Goal: Transaction & Acquisition: Purchase product/service

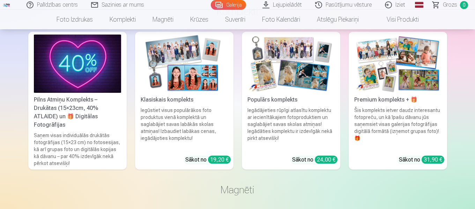
scroll to position [2792, 0]
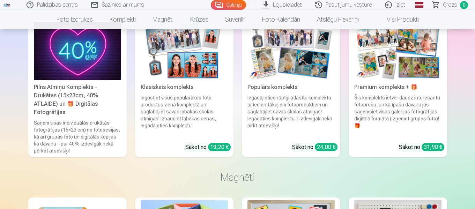
click at [87, 93] on div "Pilns Atmiņu Komplekts – Drukātas (15×23cm, 40% ATLAIDE) un 🎁 Digitālas Fotogrā…" at bounding box center [77, 99] width 93 height 33
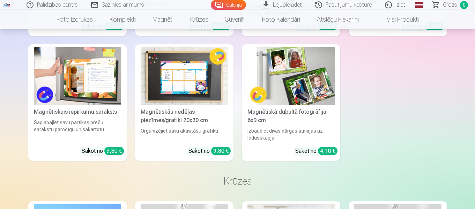
scroll to position [3071, 0]
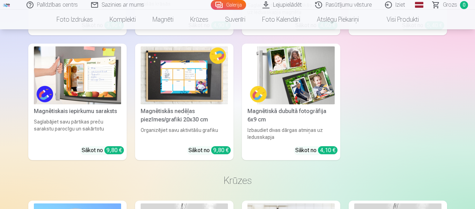
click at [188, 80] on img at bounding box center [184, 75] width 87 height 58
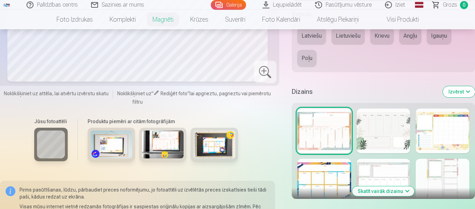
scroll to position [384, 0]
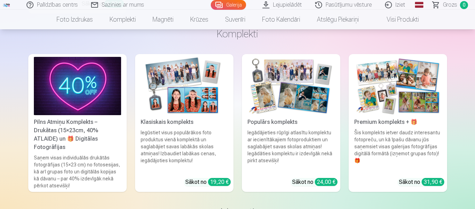
scroll to position [2792, 0]
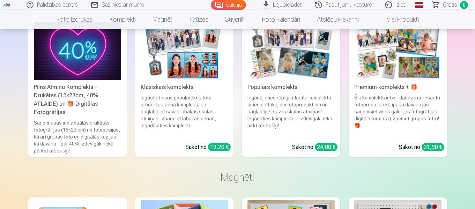
click at [434, 143] on div "31,90 €" at bounding box center [433, 147] width 23 height 8
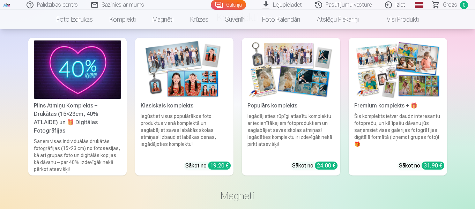
scroll to position [2792, 0]
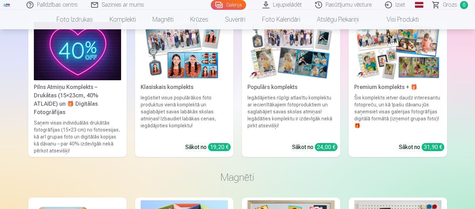
click at [324, 143] on div "24,00 €" at bounding box center [326, 147] width 23 height 8
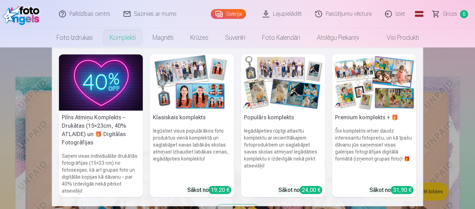
click at [396, 189] on div "31,90 €" at bounding box center [402, 190] width 23 height 8
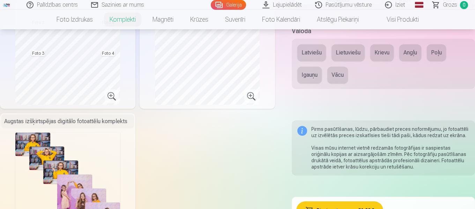
scroll to position [384, 0]
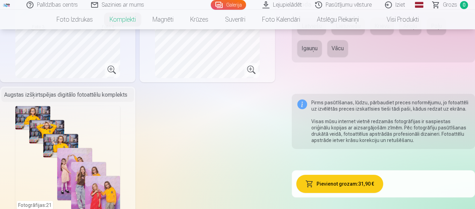
click at [370, 180] on button "Pievienot grozam : 31,90 €" at bounding box center [339, 184] width 87 height 18
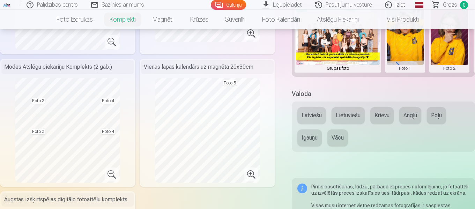
click at [316, 118] on button "Latviešu" at bounding box center [311, 115] width 29 height 17
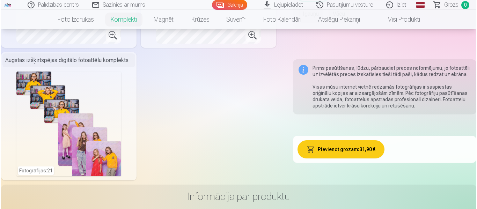
scroll to position [429, 0]
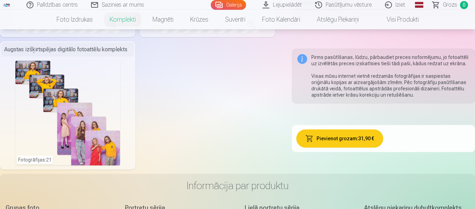
click at [349, 142] on button "Pievienot grozam : 31,90 €" at bounding box center [339, 138] width 87 height 18
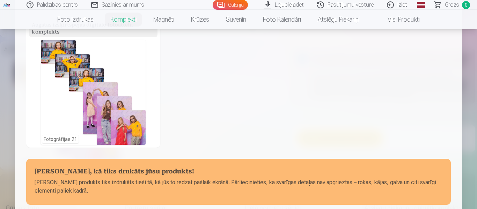
scroll to position [228, 0]
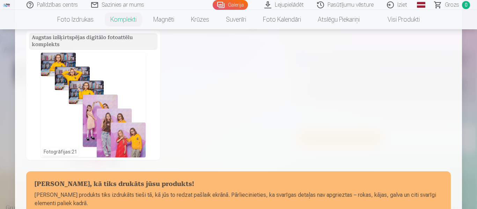
click at [128, 142] on div "Fotogrāfijas : 21" at bounding box center [93, 105] width 105 height 105
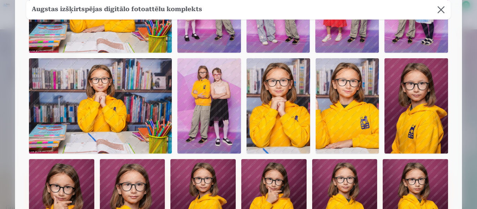
scroll to position [279, 0]
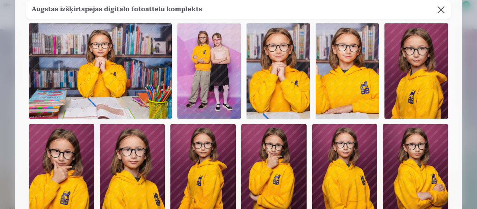
click at [351, 83] on img at bounding box center [347, 70] width 64 height 95
click at [330, 91] on img at bounding box center [347, 70] width 64 height 95
click at [329, 91] on img at bounding box center [347, 70] width 64 height 95
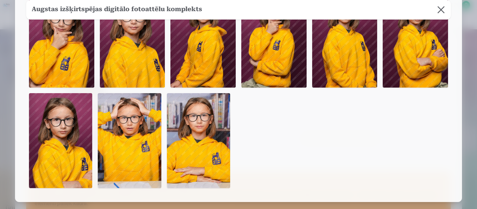
scroll to position [419, 0]
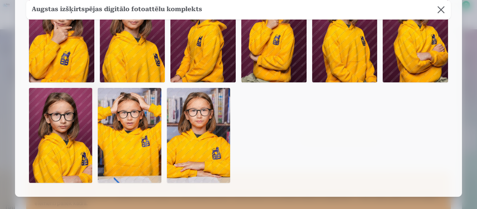
click at [138, 145] on img at bounding box center [129, 135] width 63 height 95
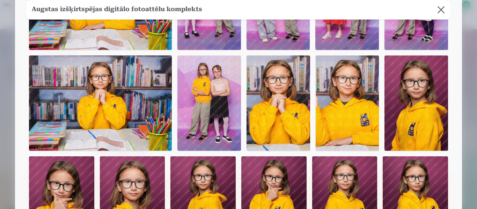
scroll to position [148, 0]
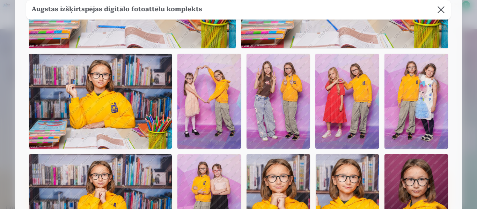
click at [439, 8] on button at bounding box center [441, 10] width 20 height 20
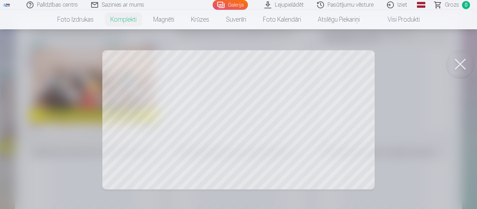
scroll to position [20, 0]
drag, startPoint x: 194, startPoint y: 113, endPoint x: 206, endPoint y: 115, distance: 11.6
click at [206, 115] on div at bounding box center [238, 104] width 477 height 209
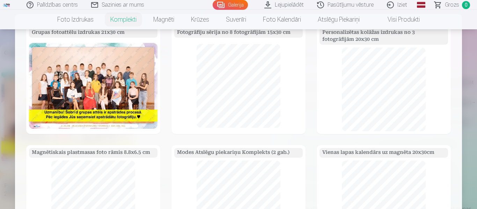
scroll to position [429, 0]
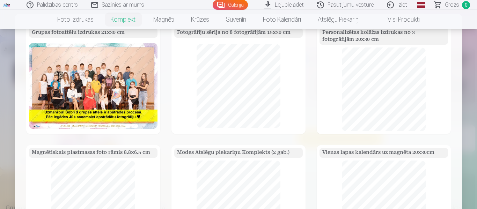
click at [155, 122] on img at bounding box center [93, 86] width 128 height 86
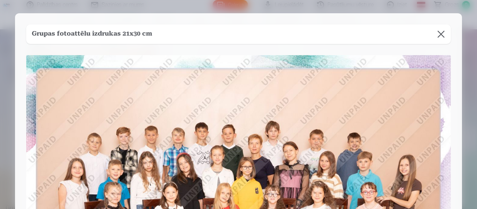
scroll to position [0, 0]
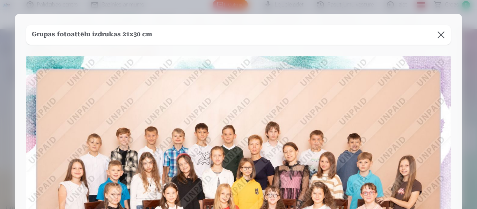
click at [440, 39] on button at bounding box center [441, 35] width 20 height 20
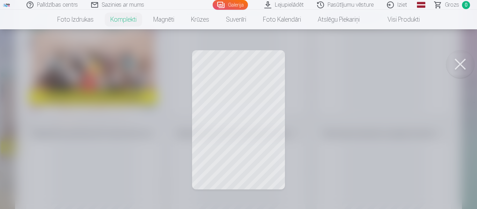
scroll to position [20, 0]
click at [456, 68] on button at bounding box center [460, 64] width 28 height 28
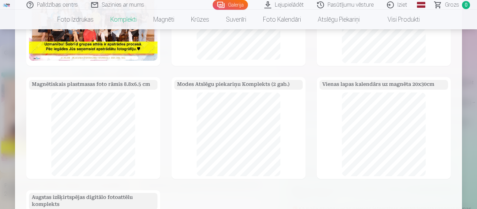
scroll to position [70, 0]
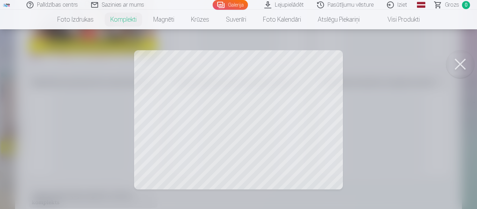
drag, startPoint x: 330, startPoint y: 180, endPoint x: 328, endPoint y: 165, distance: 14.8
click at [328, 165] on div at bounding box center [238, 104] width 477 height 209
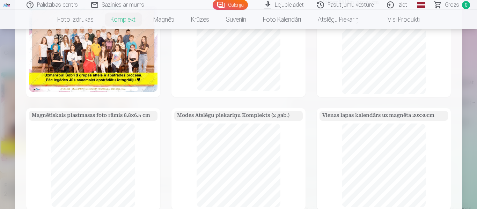
scroll to position [0, 0]
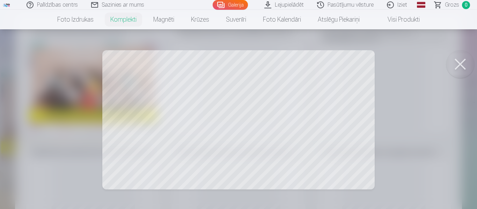
drag, startPoint x: 283, startPoint y: 135, endPoint x: 288, endPoint y: 135, distance: 4.9
click at [288, 135] on div at bounding box center [238, 104] width 477 height 209
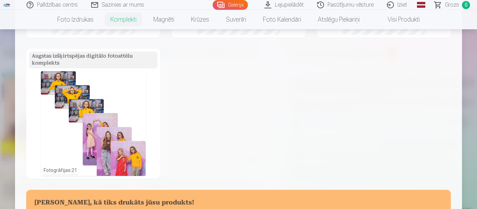
scroll to position [70, 0]
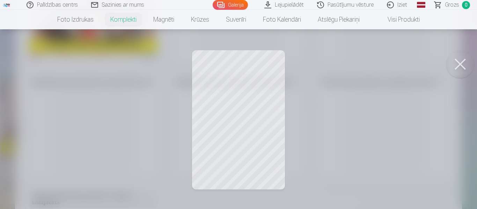
click at [455, 65] on button at bounding box center [460, 64] width 28 height 28
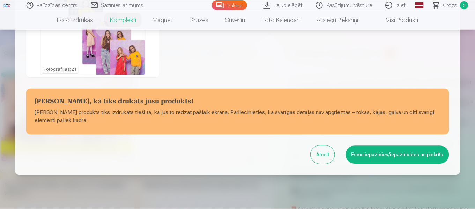
scroll to position [333, 0]
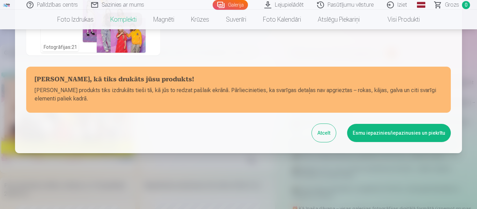
click at [339, 136] on div "Atcelt Esmu iepazinies/iepazinusies un piekrītu" at bounding box center [238, 133] width 424 height 18
click at [331, 136] on button "Atcelt" at bounding box center [324, 133] width 24 height 18
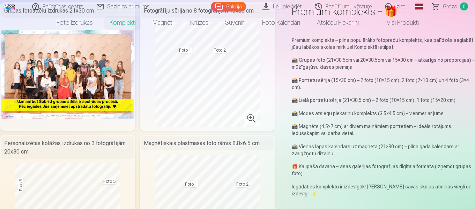
scroll to position [0, 0]
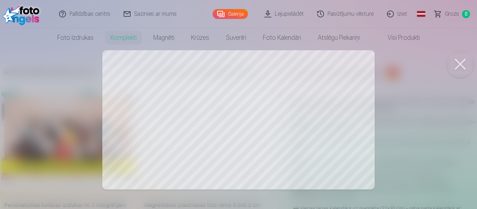
click at [193, 114] on div at bounding box center [238, 104] width 477 height 209
click at [455, 67] on button at bounding box center [460, 64] width 28 height 28
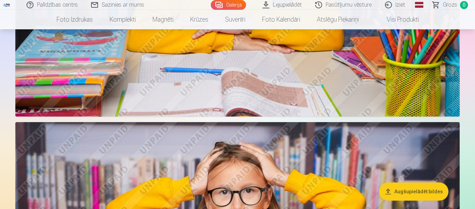
scroll to position [384, 0]
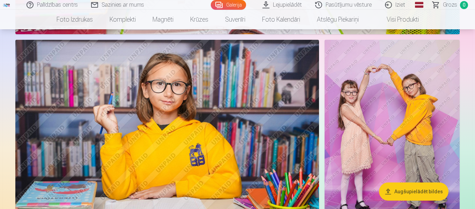
click at [167, 156] on img at bounding box center [167, 141] width 304 height 202
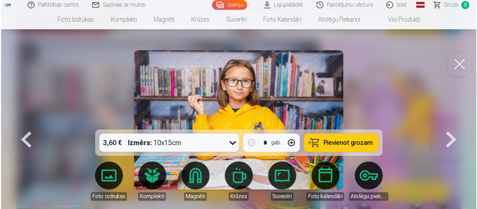
scroll to position [944, 0]
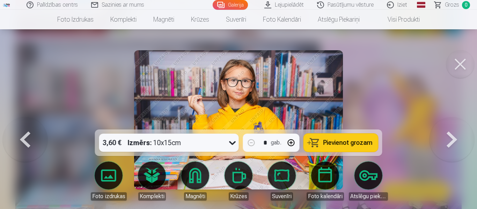
click at [146, 180] on link "Komplekti" at bounding box center [151, 181] width 39 height 39
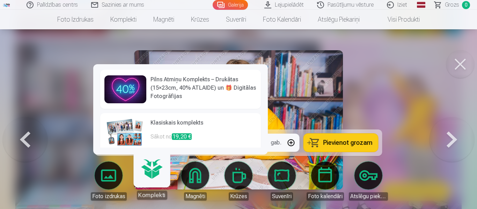
click at [156, 184] on link "Komplekti" at bounding box center [151, 178] width 43 height 43
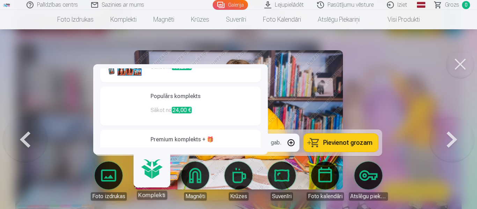
scroll to position [92, 0]
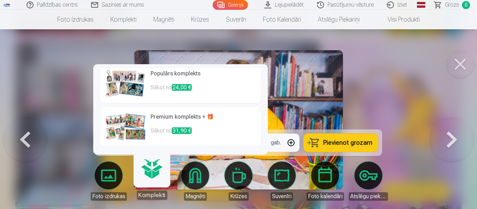
click at [192, 130] on p "Sākot no 31,90 €" at bounding box center [203, 134] width 106 height 14
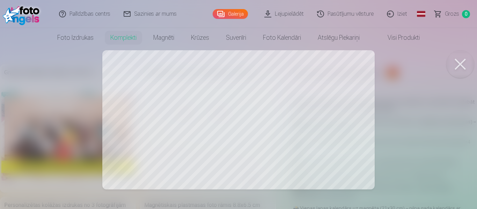
click at [456, 62] on button at bounding box center [460, 64] width 28 height 28
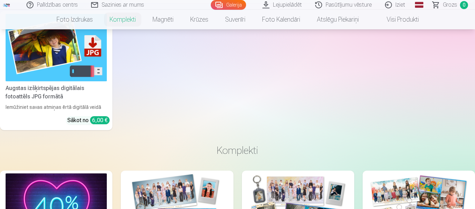
scroll to position [942, 0]
